Goal: Check status: Check status

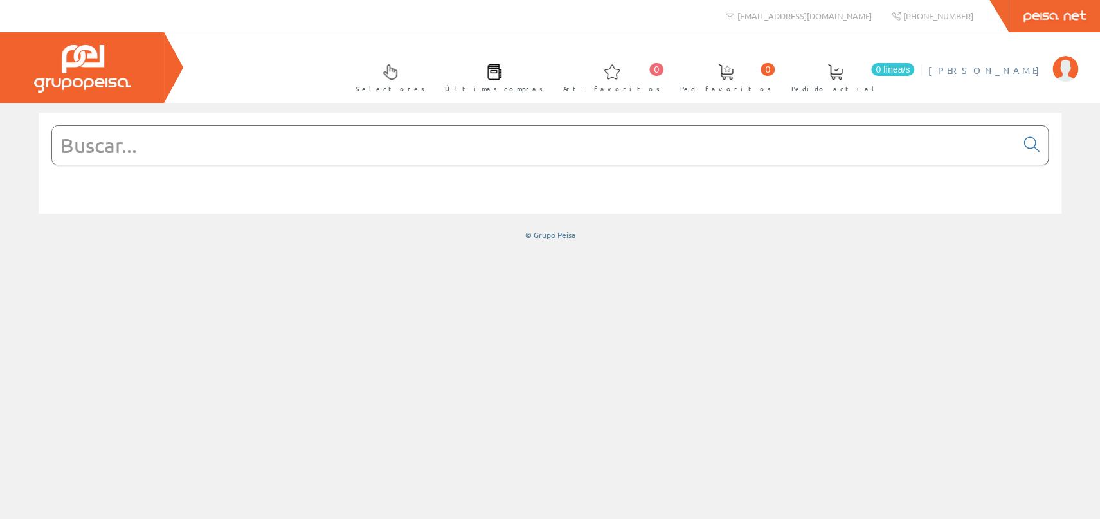
click at [1023, 71] on span "[PERSON_NAME]" at bounding box center [987, 70] width 118 height 13
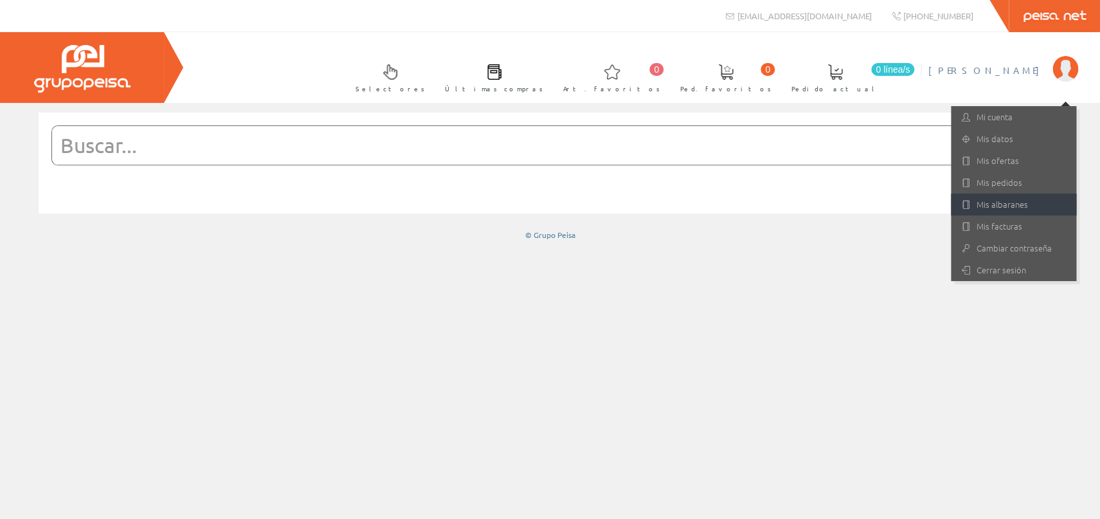
click at [993, 197] on link "Mis albaranes" at bounding box center [1013, 205] width 125 height 22
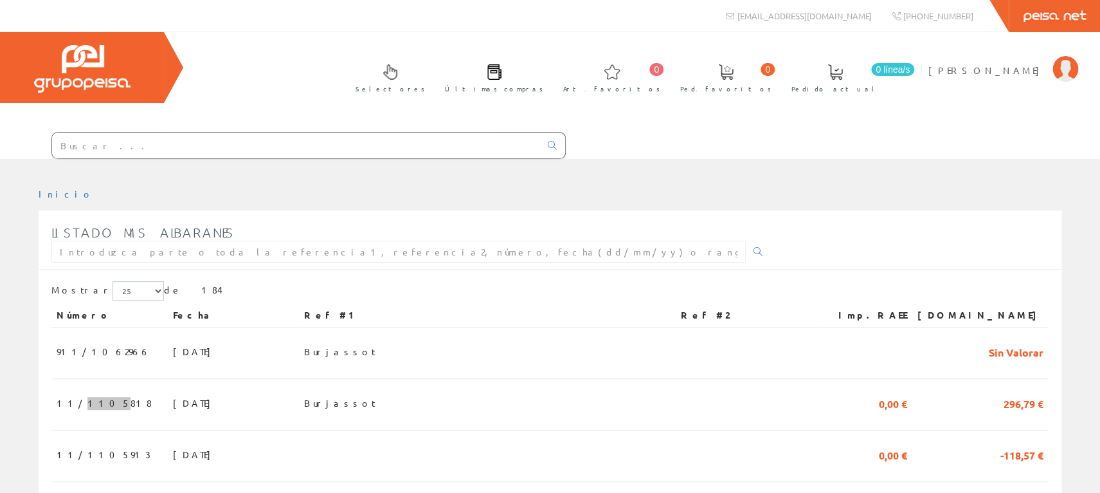
scroll to position [617, 0]
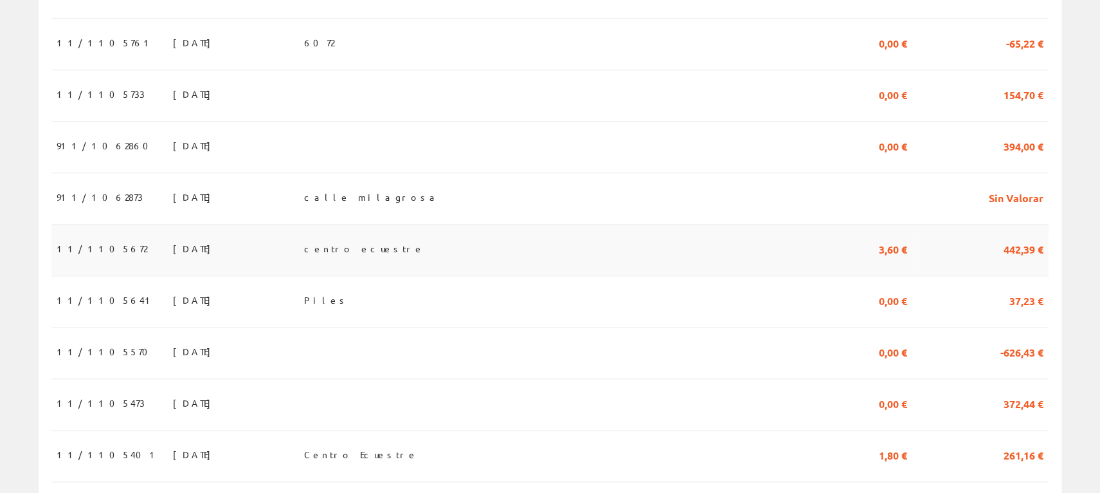
click at [379, 256] on span "centro ecuestre" at bounding box center [364, 248] width 120 height 22
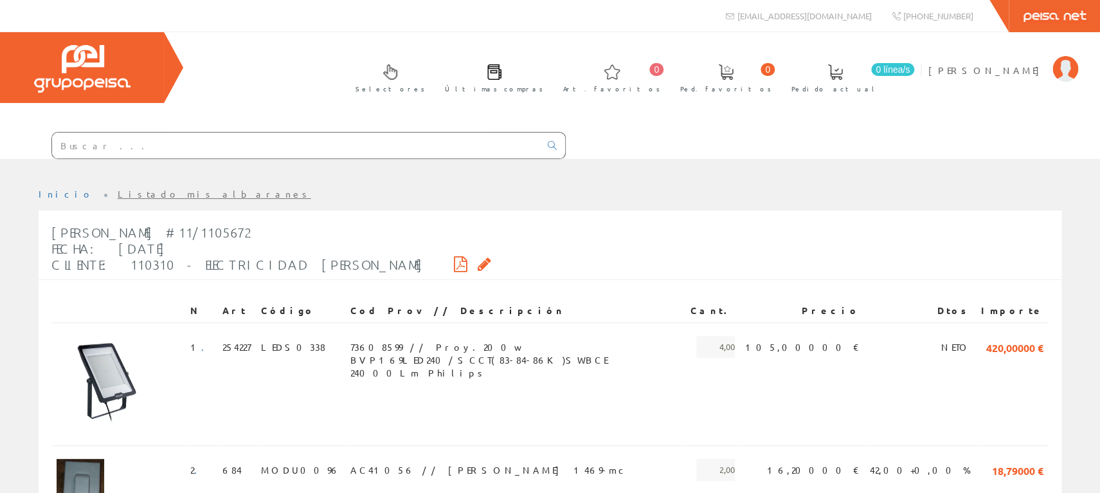
click at [478, 263] on icon at bounding box center [485, 263] width 14 height 9
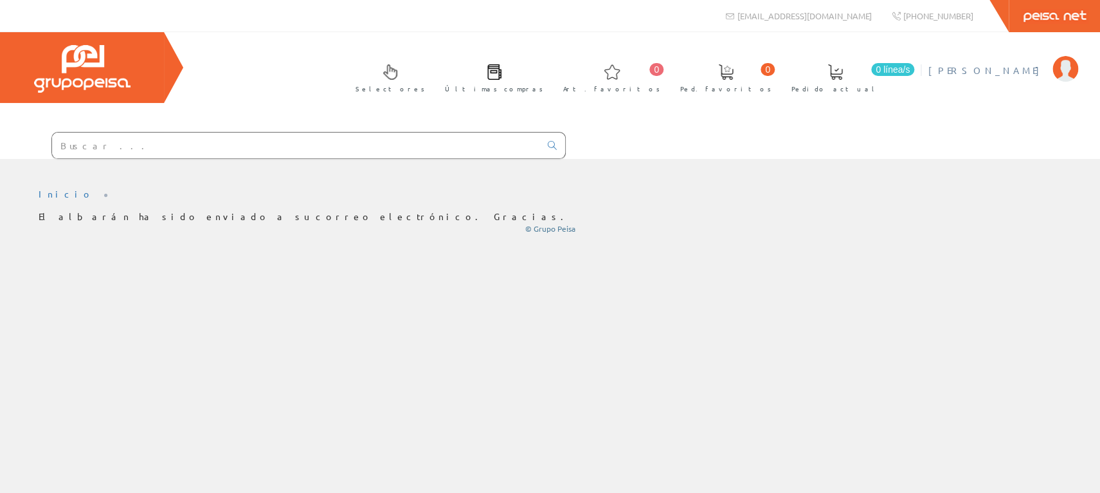
click at [1044, 70] on span "[PERSON_NAME]" at bounding box center [987, 70] width 118 height 13
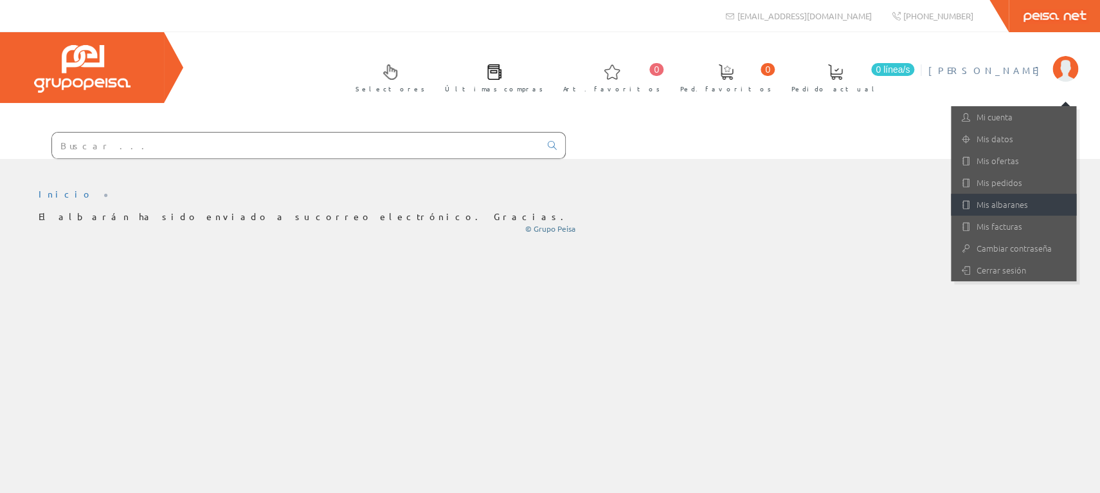
click at [996, 200] on link "Mis albaranes" at bounding box center [1013, 205] width 125 height 22
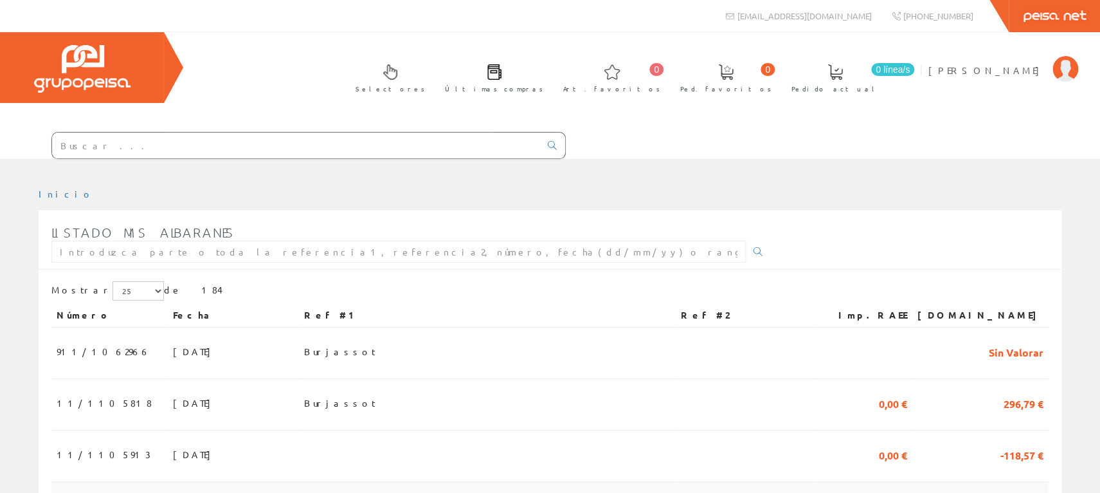
scroll to position [309, 0]
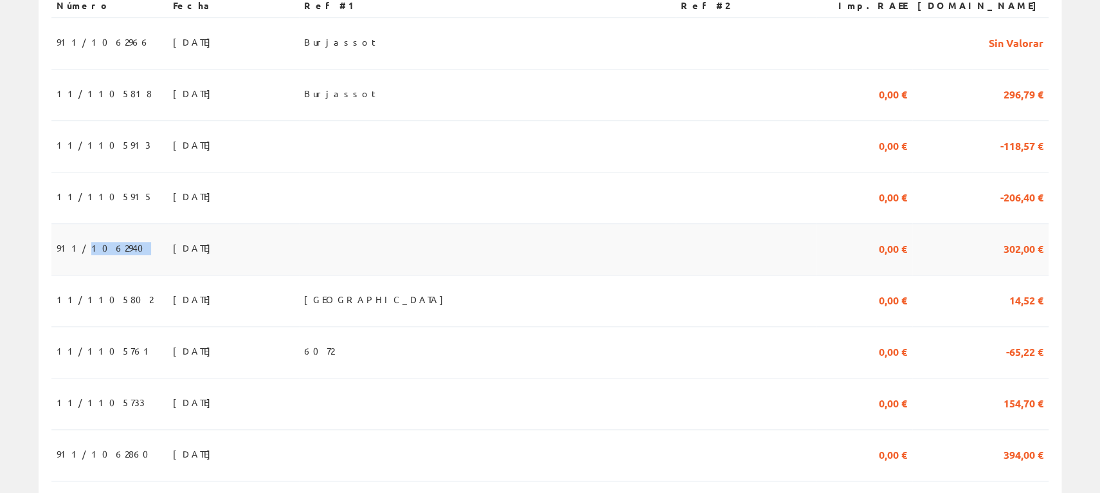
click at [93, 242] on span "911/1062940" at bounding box center [104, 248] width 95 height 22
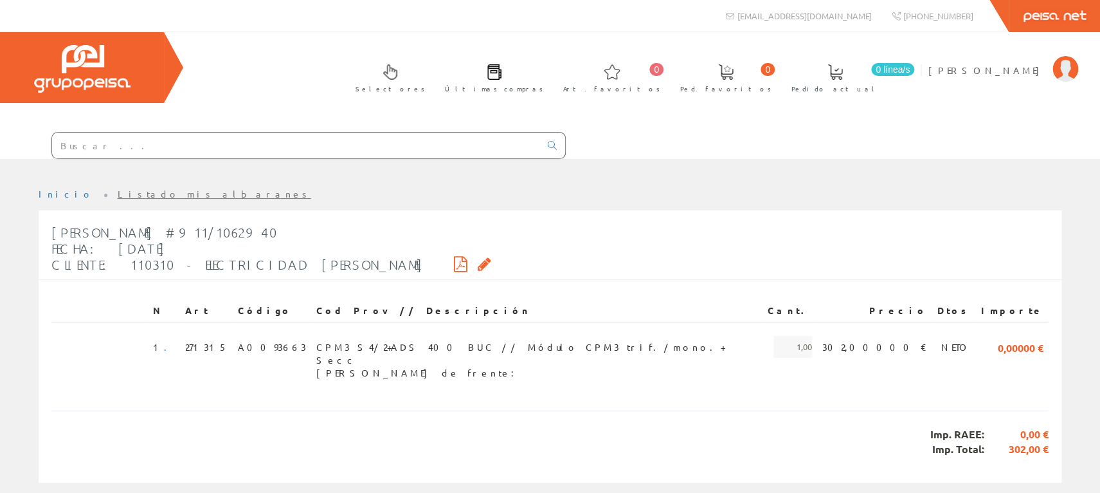
click at [478, 260] on icon at bounding box center [485, 263] width 14 height 9
